Goal: Task Accomplishment & Management: Manage account settings

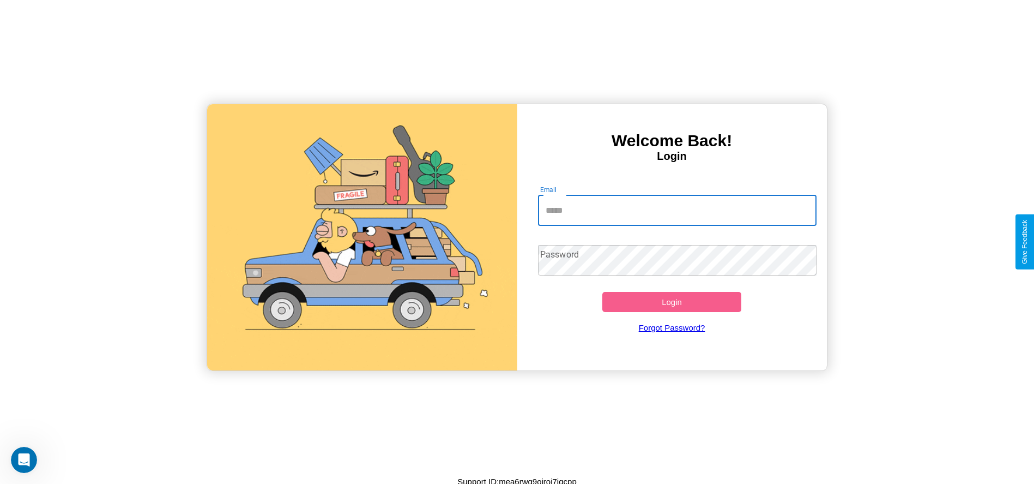
click at [677, 210] on input "Email" at bounding box center [677, 210] width 279 height 31
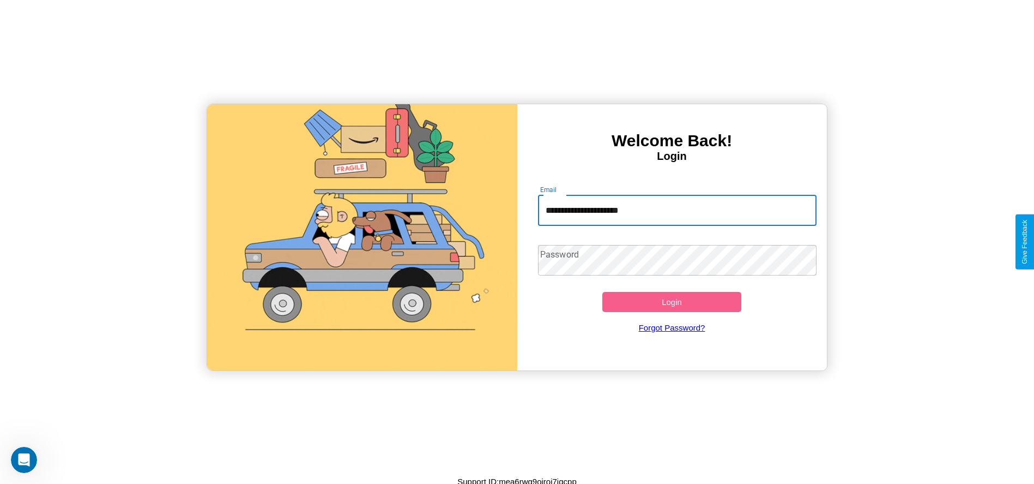
type input "**********"
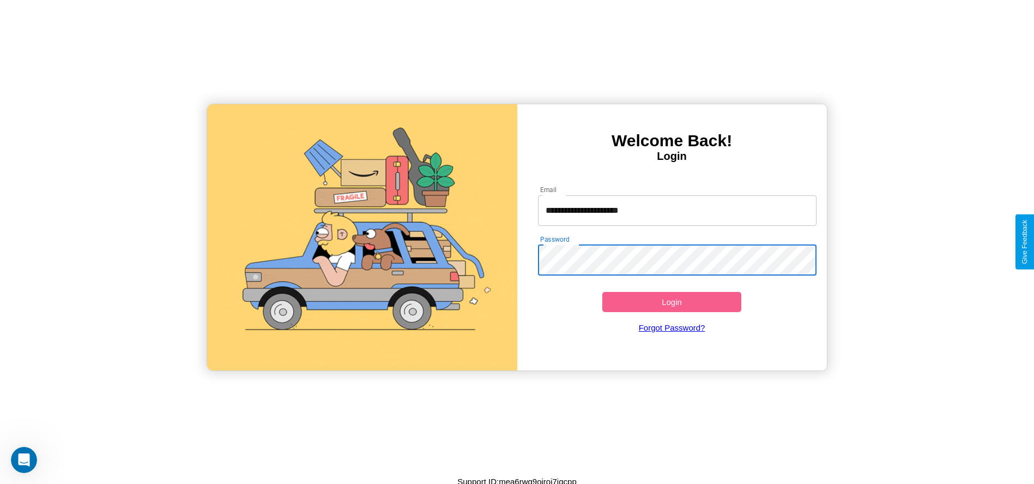
click at [672, 301] on button "Login" at bounding box center [672, 302] width 140 height 20
